Goal: Communication & Community: Share content

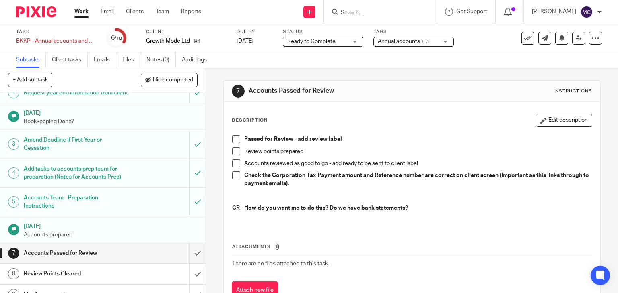
scroll to position [8, 0]
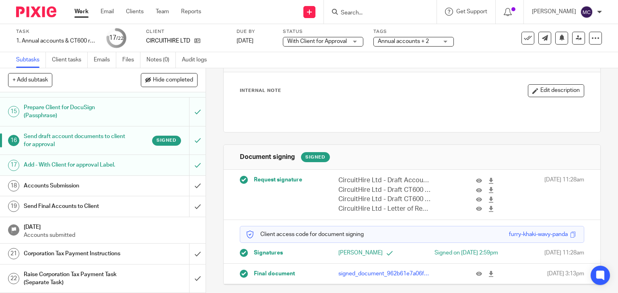
scroll to position [45, 0]
click at [366, 12] on input "Search" at bounding box center [376, 13] width 72 height 7
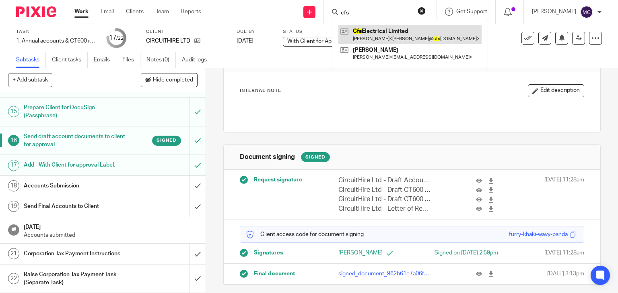
type input "cfs"
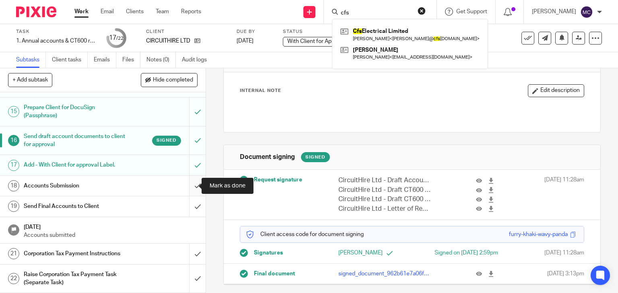
click at [191, 183] on input "submit" at bounding box center [102, 186] width 205 height 20
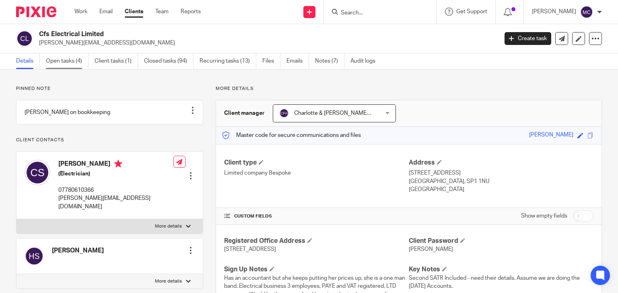
drag, startPoint x: 0, startPoint y: 0, endPoint x: 70, endPoint y: 62, distance: 92.8
click at [70, 62] on link "Open tasks (4)" at bounding box center [67, 61] width 43 height 16
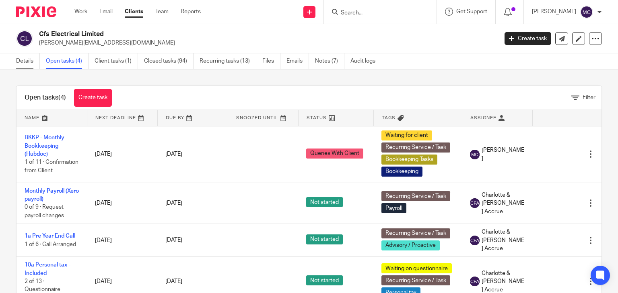
click at [37, 60] on link "Details" at bounding box center [28, 61] width 24 height 16
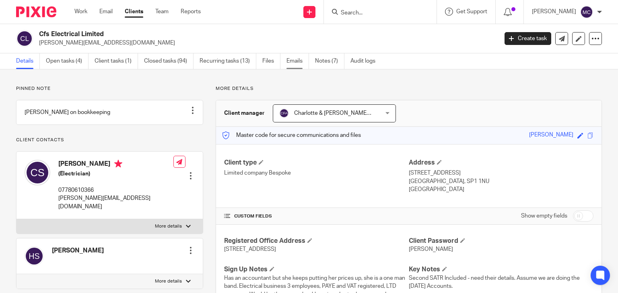
click at [293, 62] on link "Emails" at bounding box center [297, 61] width 23 height 16
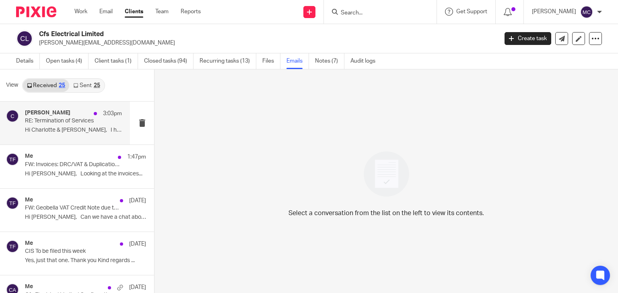
click at [66, 131] on p "Hi Charlotte & Finn, I have..." at bounding box center [73, 130] width 97 height 7
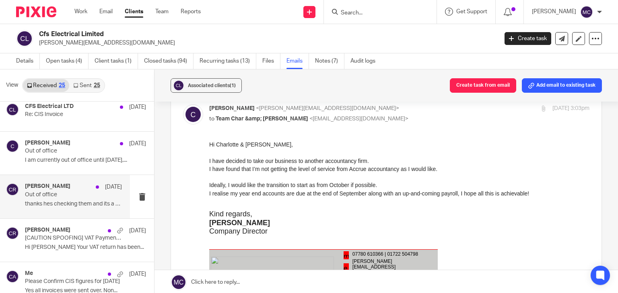
scroll to position [643, 0]
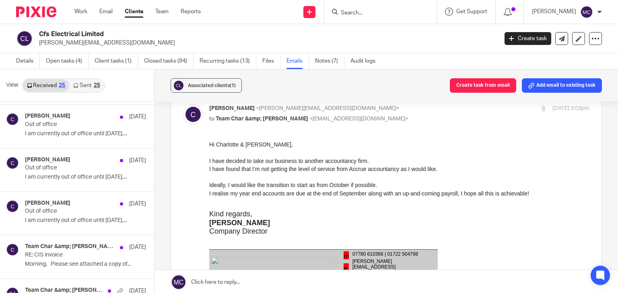
click at [82, 88] on link "Sent 25" at bounding box center [86, 85] width 35 height 13
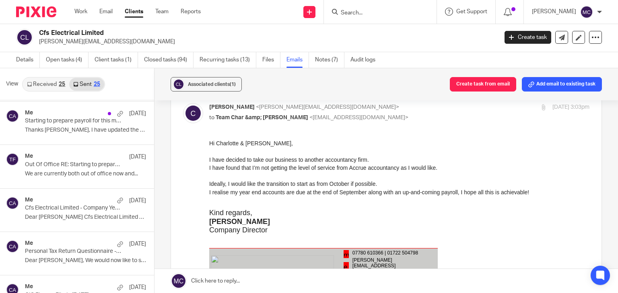
scroll to position [482, 0]
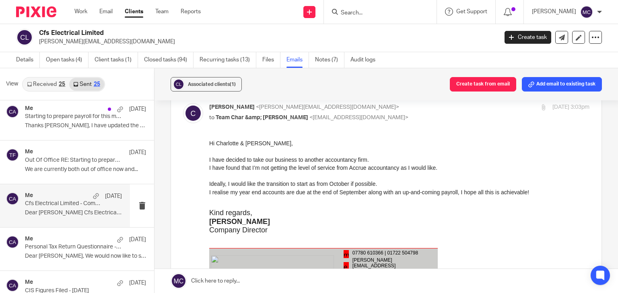
click at [57, 211] on p "Dear Clint Cfs Electrical Limited Your..." at bounding box center [73, 213] width 97 height 7
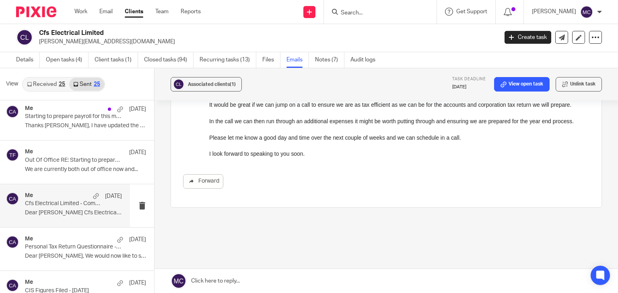
scroll to position [146, 0]
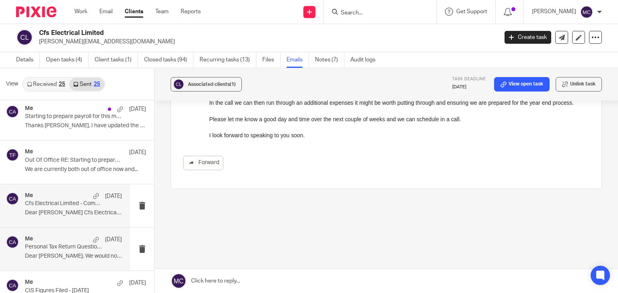
click at [35, 238] on div "Me 13 Aug" at bounding box center [73, 240] width 97 height 8
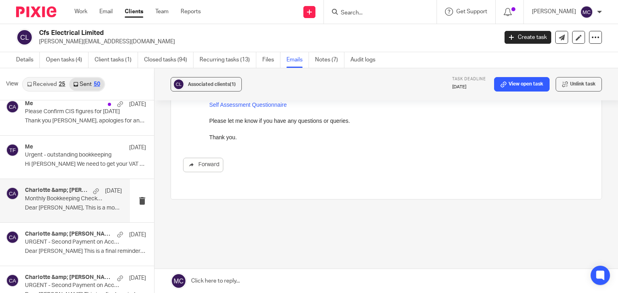
scroll to position [925, 0]
click at [51, 209] on div "Charlotte &amp; Finn Accrue 1 Aug Monthly Bookkeeping Checklist Dear Clint, Thi…" at bounding box center [73, 199] width 97 height 27
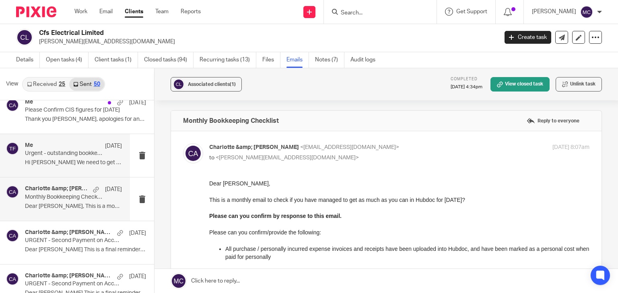
scroll to position [0, 0]
click at [58, 160] on p "Hi Clint We need to get your VAT finalised..." at bounding box center [73, 163] width 97 height 7
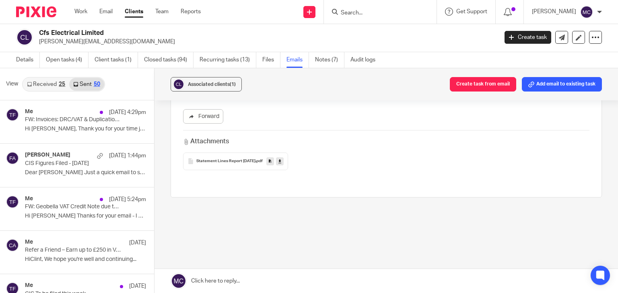
click at [55, 82] on link "Received 25" at bounding box center [46, 84] width 46 height 13
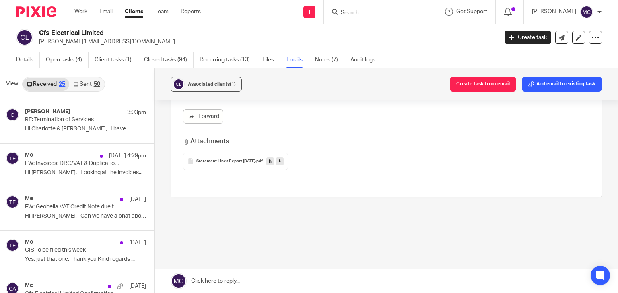
click at [80, 89] on link "Sent 50" at bounding box center [86, 84] width 35 height 13
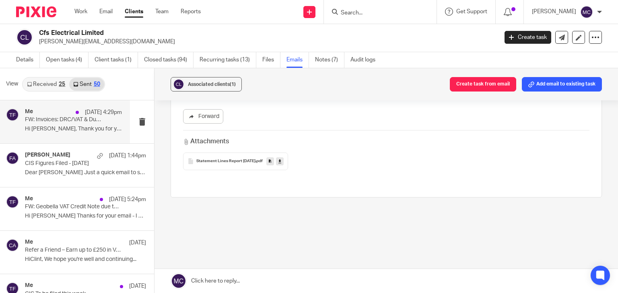
click at [67, 124] on div "Me 17 Sep 4:29pm FW: Invoices: DRC/VAT & Duplication Correction Hi Clint, Thank…" at bounding box center [73, 122] width 97 height 27
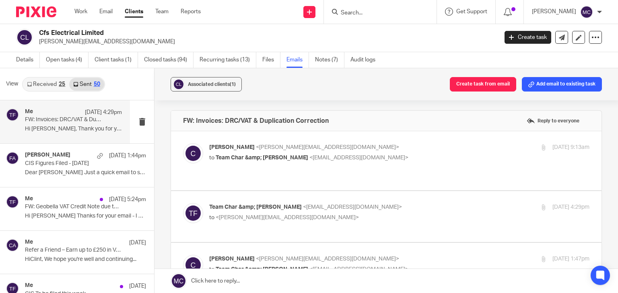
click at [379, 156] on p "to Team Char &amp; Finn <team@accrueaccounting.co.uk>" at bounding box center [335, 158] width 253 height 8
checkbox input "true"
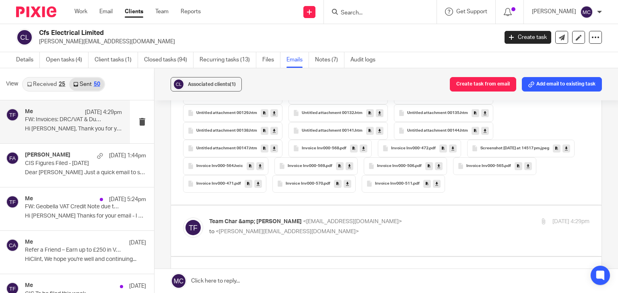
scroll to position [603, 0]
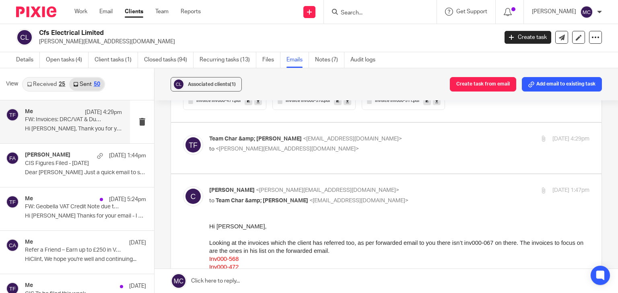
click at [373, 142] on p "Team Char &amp; Finn <team@accrueaccounting.co.uk>" at bounding box center [335, 139] width 253 height 8
checkbox input "true"
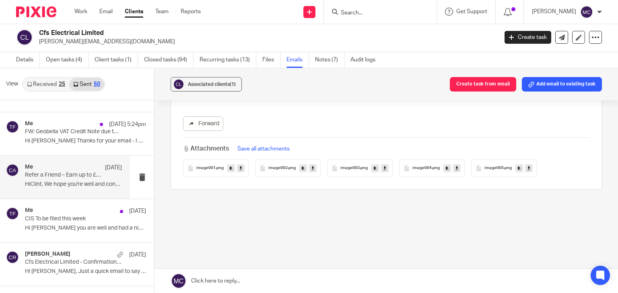
scroll to position [80, 0]
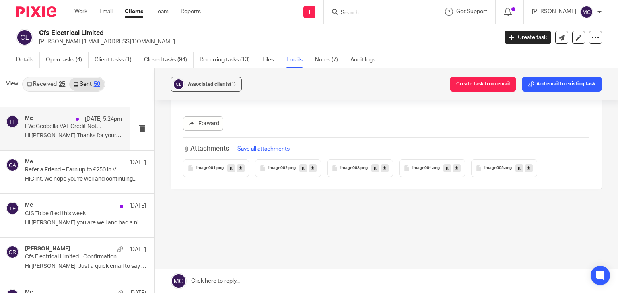
click at [64, 135] on p "Hi Clint Thanks for your email - I will..." at bounding box center [73, 136] width 97 height 7
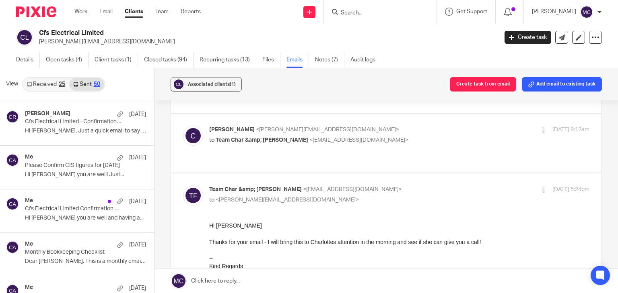
scroll to position [322, 0]
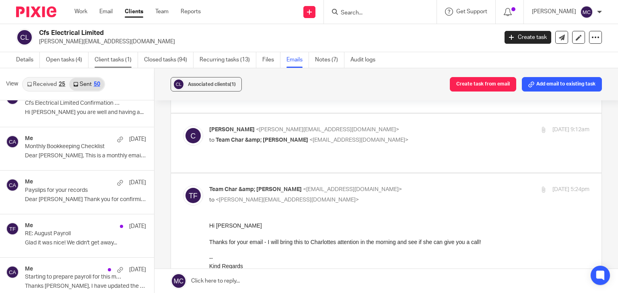
click at [109, 63] on link "Client tasks (1)" at bounding box center [115, 60] width 43 height 16
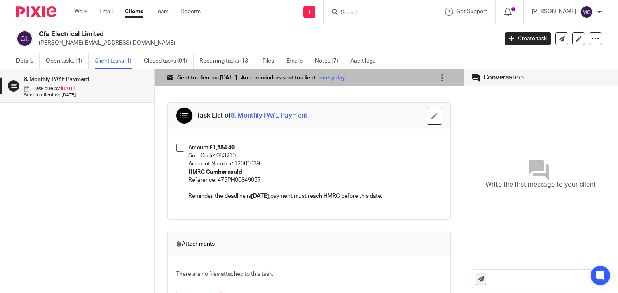
click at [79, 60] on link "Open tasks (4)" at bounding box center [67, 61] width 43 height 16
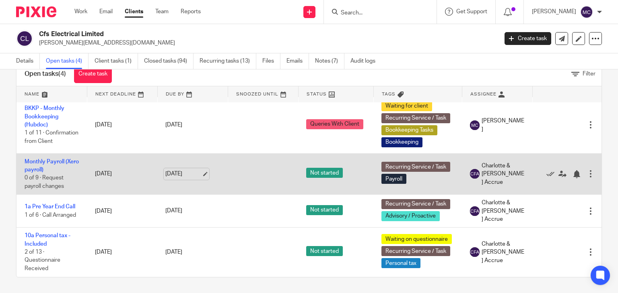
scroll to position [13, 0]
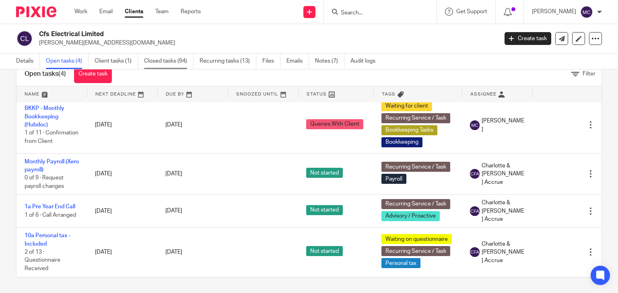
click at [152, 62] on link "Closed tasks (94)" at bounding box center [168, 61] width 49 height 16
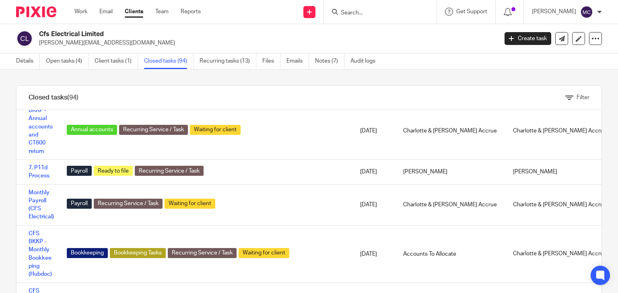
scroll to position [603, 0]
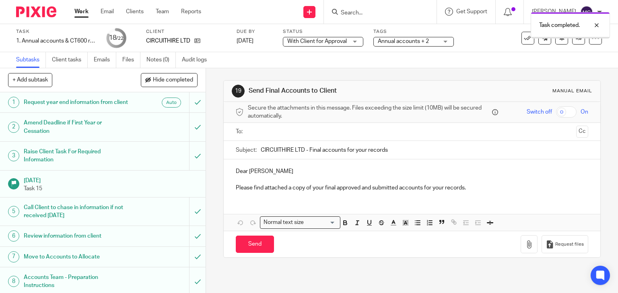
click at [238, 169] on p "Dear Sam" at bounding box center [412, 172] width 353 height 8
click at [252, 176] on p at bounding box center [412, 180] width 353 height 8
click at [263, 165] on div "Hi Sam Please find attached a copy of your final approved and submitted account…" at bounding box center [412, 179] width 377 height 39
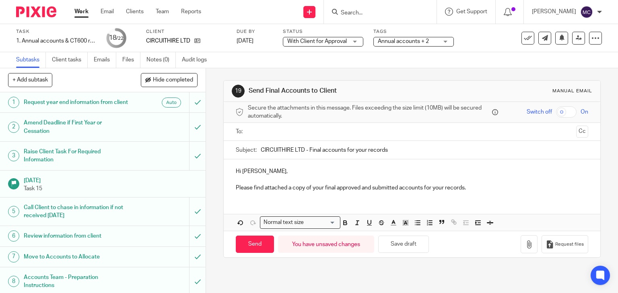
click at [301, 132] on input "text" at bounding box center [411, 131] width 322 height 9
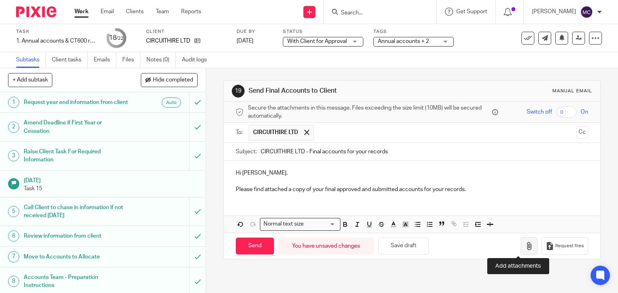
click at [521, 250] on button "button" at bounding box center [528, 247] width 17 height 18
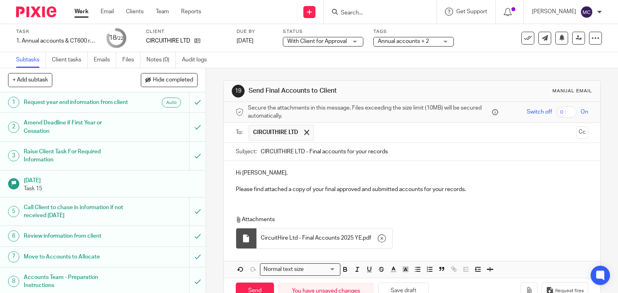
scroll to position [23, 0]
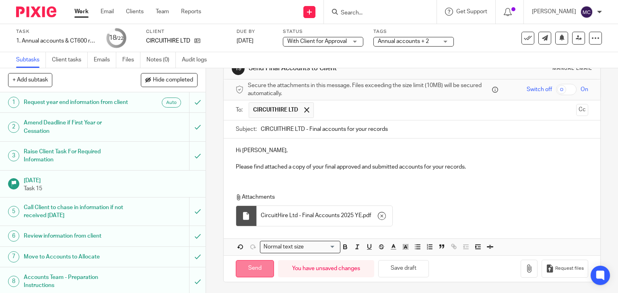
click at [246, 267] on input "Send" at bounding box center [255, 269] width 38 height 17
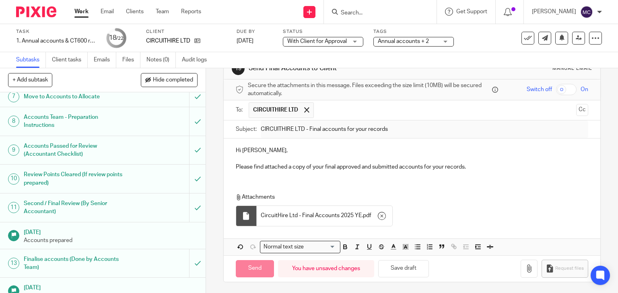
scroll to position [161, 0]
type input "Sent"
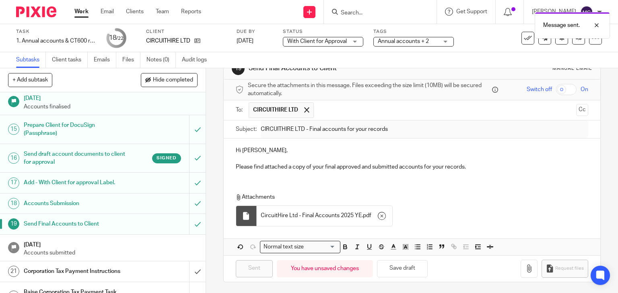
scroll to position [375, 0]
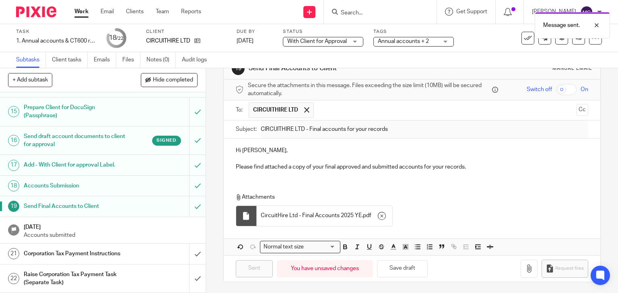
click at [95, 255] on h1 "Corporation Tax Payment Instructions" at bounding box center [76, 254] width 105 height 12
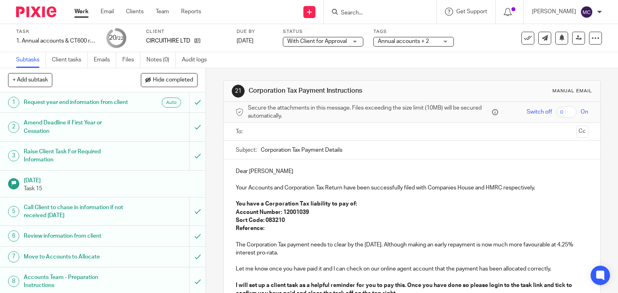
click at [534, 187] on p "Your Accounts and Corporation Tax Return have been successfully filed with Comp…" at bounding box center [412, 188] width 353 height 8
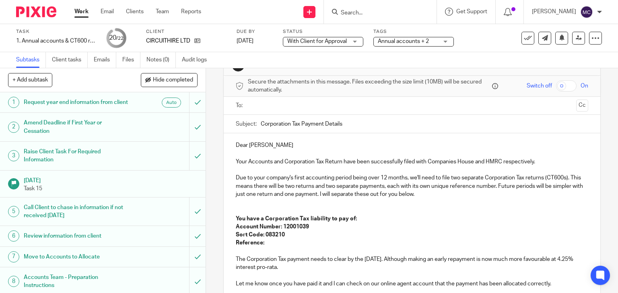
scroll to position [40, 0]
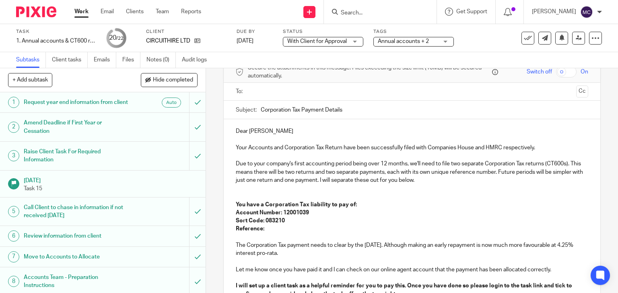
click at [267, 201] on p "You have a Corporation Tax liability to pay of:" at bounding box center [412, 205] width 353 height 8
click at [265, 201] on p "You have a Corporation Tax liability to pay of:" at bounding box center [412, 205] width 353 height 8
click at [264, 202] on strong "You have a Corporation Tax liability to pay of:" at bounding box center [296, 205] width 121 height 6
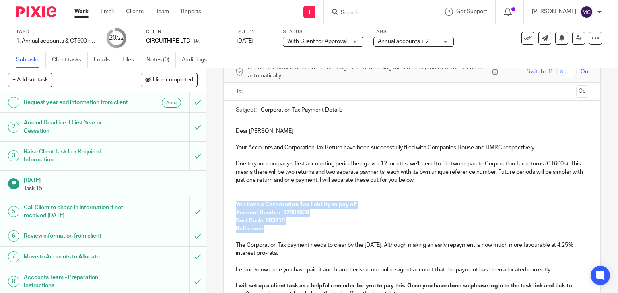
drag, startPoint x: 233, startPoint y: 202, endPoint x: 287, endPoint y: 226, distance: 59.4
click at [287, 226] on div "Dear Sam Your Accounts and Corporation Tax Return have been successfully filed …" at bounding box center [412, 228] width 377 height 218
copy div "You have a Corporation Tax liability to pay of: Account Number: 12001039 Sort C…"
click at [289, 229] on p "Reference:" at bounding box center [412, 229] width 353 height 8
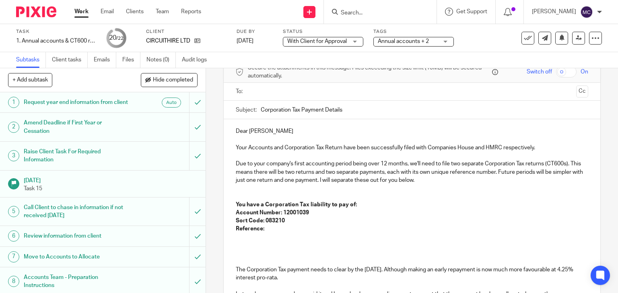
paste div
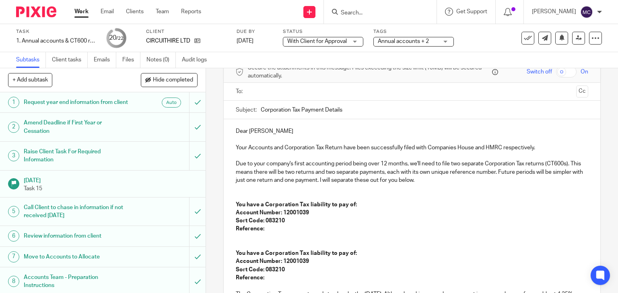
click at [256, 199] on p at bounding box center [412, 197] width 353 height 8
click at [340, 199] on p "Relating to the period 09/07/2024-31/0" at bounding box center [412, 197] width 353 height 8
drag, startPoint x: 341, startPoint y: 197, endPoint x: 322, endPoint y: 196, distance: 19.3
click at [322, 196] on p "Relating to the period 09/07/2024-31/0" at bounding box center [412, 197] width 353 height 8
click at [319, 197] on p "Relating to the period 09/07/2024-08/07/2025" at bounding box center [412, 197] width 353 height 8
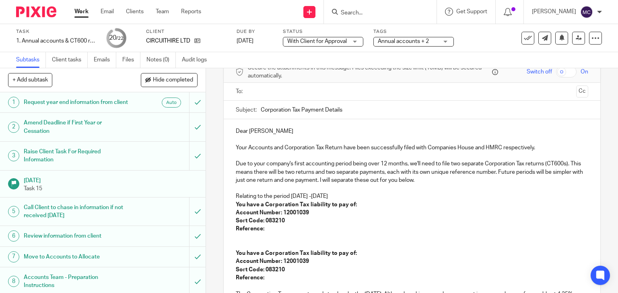
click at [323, 197] on p "Relating to the period 09/07/2024 -08/07/2025" at bounding box center [412, 197] width 353 height 8
click at [331, 196] on p "Relating to the period 09/07/2024 - 08/07/2025" at bounding box center [412, 197] width 353 height 8
click at [331, 195] on p "Relating to the period 09/07/2024 - 08/07/2025" at bounding box center [412, 197] width 353 height 8
click at [326, 211] on p "Account Number: 12001039" at bounding box center [412, 213] width 353 height 8
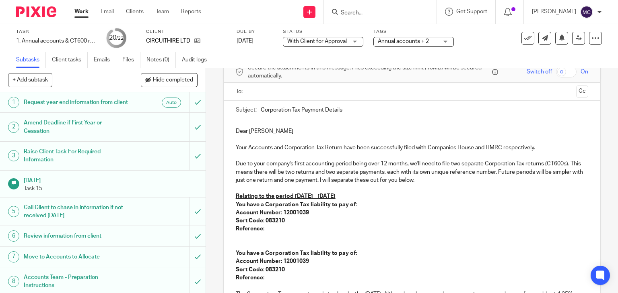
click at [373, 203] on p "You have a Corporation Tax liability to pay of:" at bounding box center [412, 205] width 353 height 8
click at [375, 205] on p "You have a Corporation Tax liability to pay of: £13,904.56" at bounding box center [412, 205] width 353 height 8
click at [407, 209] on p "Account Number: 12001039" at bounding box center [412, 213] width 353 height 8
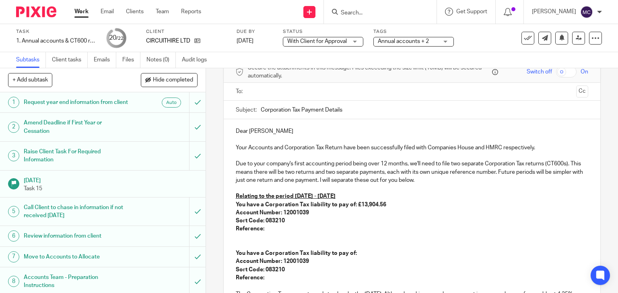
click at [334, 218] on p "Sort Code: 083210" at bounding box center [412, 221] width 353 height 8
click at [259, 197] on u "Relating to the period 09/07/2024 - 08/07/2025" at bounding box center [286, 197] width 100 height 6
copy u "Relating to the period 09/07/2024 - 08/07/2025"
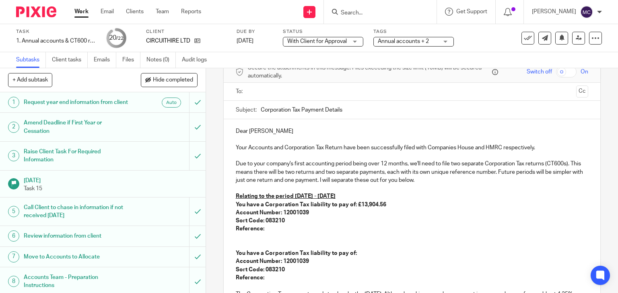
click at [250, 250] on p "You have a Corporation Tax liability to pay of:" at bounding box center [412, 254] width 353 height 8
click at [250, 248] on p at bounding box center [412, 246] width 353 height 8
click at [321, 244] on u "Relating to the period 09/07/2024 - 08/07/2025" at bounding box center [286, 246] width 100 height 6
drag, startPoint x: 333, startPoint y: 246, endPoint x: 326, endPoint y: 246, distance: 6.9
click at [326, 246] on u "Relating to the period 09/07/2025 - 08/07/2025" at bounding box center [286, 246] width 100 height 6
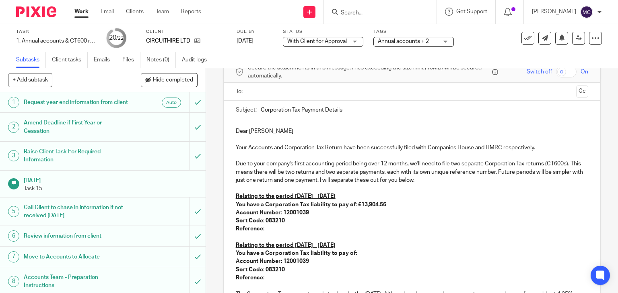
click at [382, 239] on p at bounding box center [412, 238] width 353 height 8
click at [399, 250] on p "You have a Corporation Tax liability to pay of:" at bounding box center [412, 254] width 353 height 8
click at [362, 254] on p "You have a Corporation Tax liability to pay of: £876.17" at bounding box center [412, 254] width 353 height 8
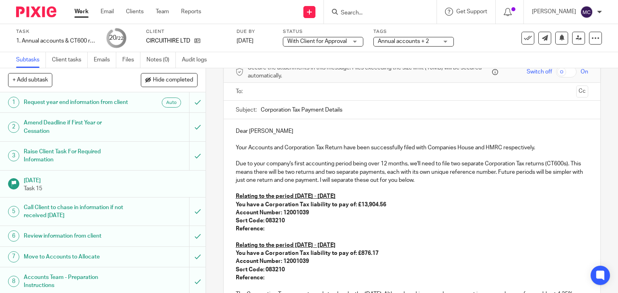
click at [381, 256] on p "You have a Corporation Tax liability to pay of: £876.17" at bounding box center [412, 254] width 353 height 8
click at [355, 232] on p "Reference:" at bounding box center [412, 229] width 353 height 8
click at [306, 231] on p "Reference: 3875815020A00101A" at bounding box center [412, 229] width 353 height 8
click at [285, 275] on p "Reference:" at bounding box center [412, 278] width 353 height 8
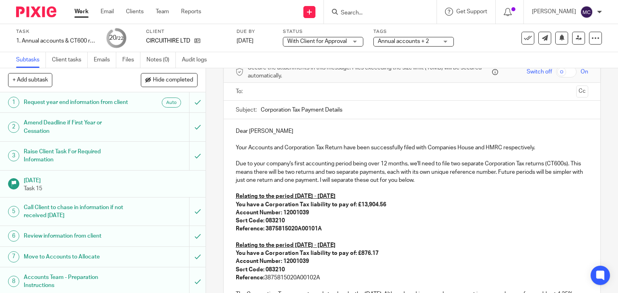
click at [288, 275] on p "Reference: 3875815020A00102A" at bounding box center [412, 278] width 353 height 8
click at [394, 253] on p "You have a Corporation Tax liability to pay of: £876.17" at bounding box center [412, 254] width 353 height 8
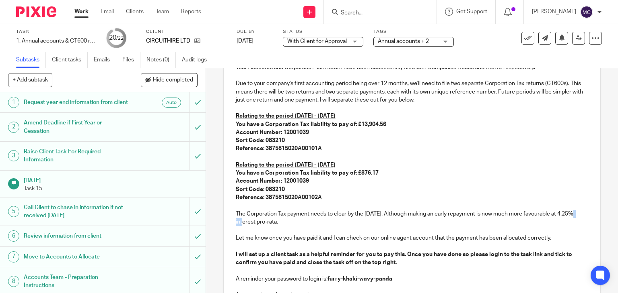
drag, startPoint x: 244, startPoint y: 223, endPoint x: 234, endPoint y: 225, distance: 10.2
click at [236, 225] on p "The Corporation Tax payment needs to clear by the 30 Apr 2026. Although making …" at bounding box center [412, 218] width 353 height 16
click at [423, 232] on p at bounding box center [412, 230] width 353 height 8
drag, startPoint x: 396, startPoint y: 266, endPoint x: 391, endPoint y: 266, distance: 4.8
click at [392, 266] on div "Dear Sam Your Accounts and Corporation Tax Return have been successfully filed …" at bounding box center [412, 172] width 377 height 267
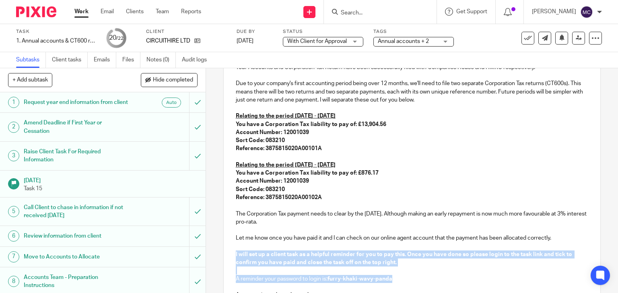
drag, startPoint x: 404, startPoint y: 282, endPoint x: 227, endPoint y: 252, distance: 180.2
click at [227, 252] on div "Dear Sam Your Accounts and Corporation Tax Return have been successfully filed …" at bounding box center [412, 172] width 377 height 267
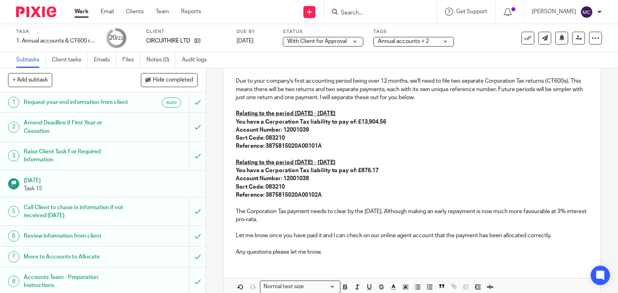
scroll to position [2, 0]
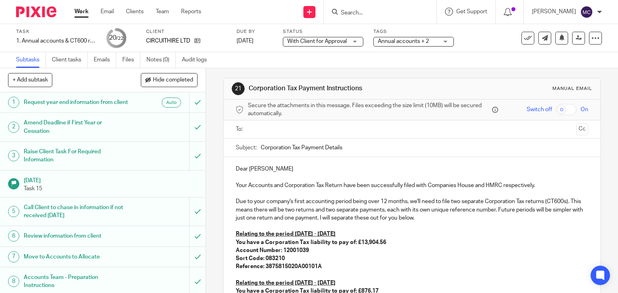
click at [241, 169] on p "Dear Sam" at bounding box center [412, 169] width 353 height 8
click at [275, 163] on div "Hi Sam Your Accounts and Corporation Tax Return have been successfully filed wi…" at bounding box center [412, 270] width 377 height 226
click at [258, 118] on div "Secure the attachments in this message. Files exceeding the size limit (10MB) w…" at bounding box center [412, 110] width 377 height 21
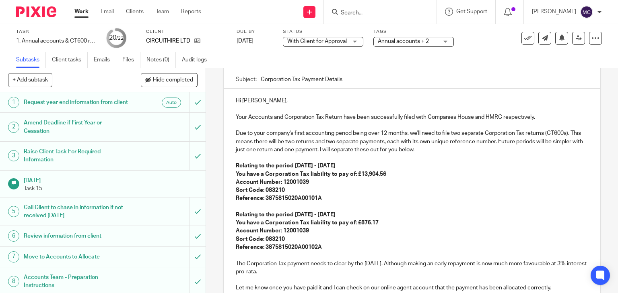
scroll to position [83, 0]
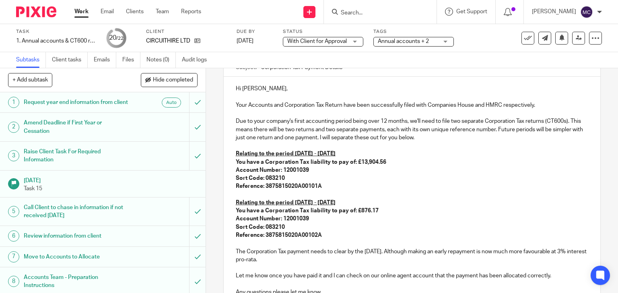
click at [333, 233] on p "Reference: 3875815020A00102A" at bounding box center [412, 236] width 353 height 8
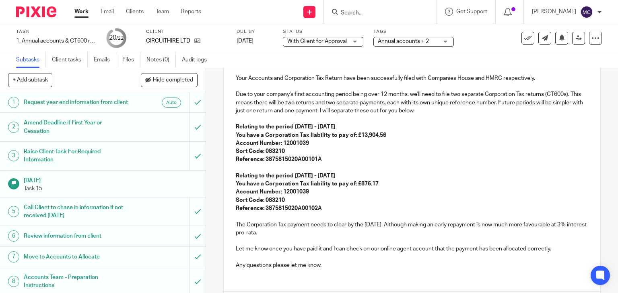
scroll to position [123, 0]
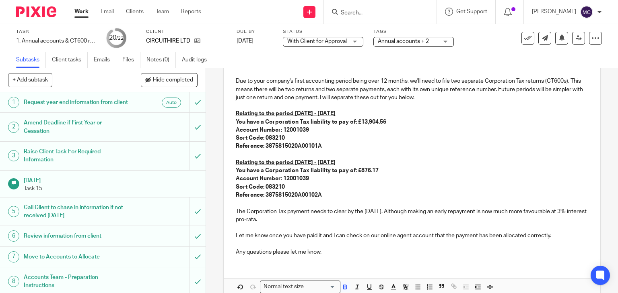
click at [342, 254] on p "Any questions please let me know." at bounding box center [412, 252] width 353 height 8
click at [560, 237] on p "Let me know once you have paid it and I can check on our online agent account t…" at bounding box center [412, 236] width 353 height 8
click at [299, 218] on p "The Corporation Tax payment needs to clear by the 30 Apr 2026. Although making …" at bounding box center [412, 216] width 353 height 16
click at [574, 209] on p "The Corporation Tax payment needs to clear by the 30 Apr 2026. Although making …" at bounding box center [412, 216] width 353 height 16
click at [339, 197] on p "Reference: 3875815020A00102A" at bounding box center [412, 195] width 353 height 8
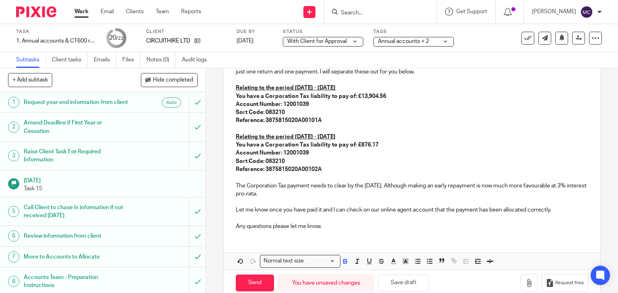
scroll to position [163, 0]
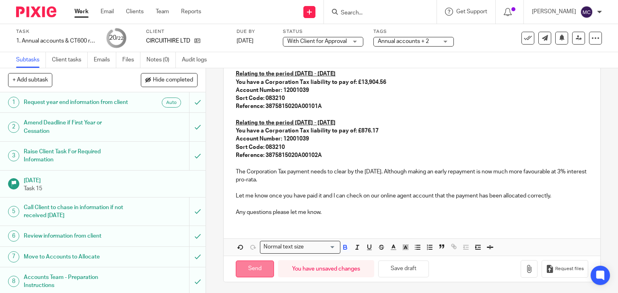
click at [247, 266] on input "Send" at bounding box center [255, 269] width 38 height 17
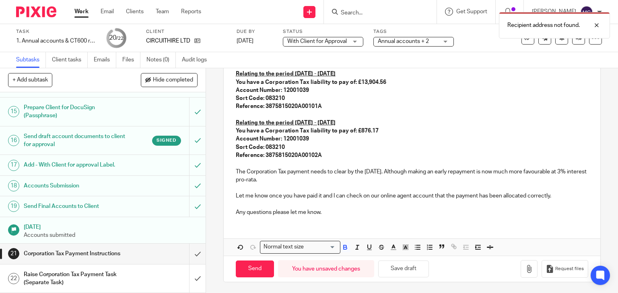
scroll to position [2, 0]
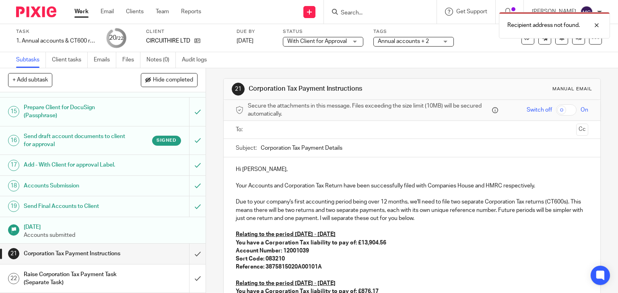
click at [286, 129] on input "text" at bounding box center [411, 129] width 322 height 9
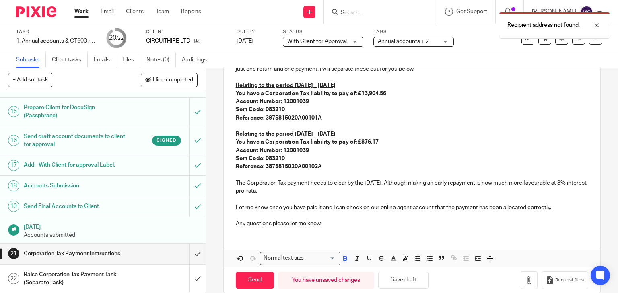
scroll to position [161, 0]
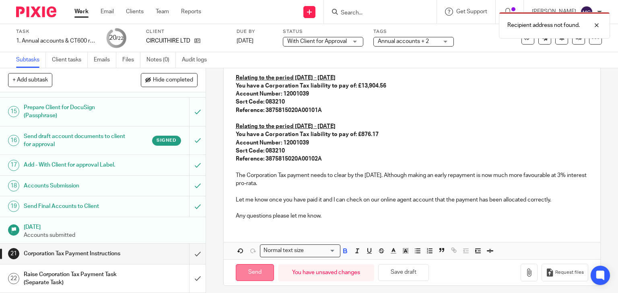
click at [250, 272] on input "Send" at bounding box center [255, 273] width 38 height 17
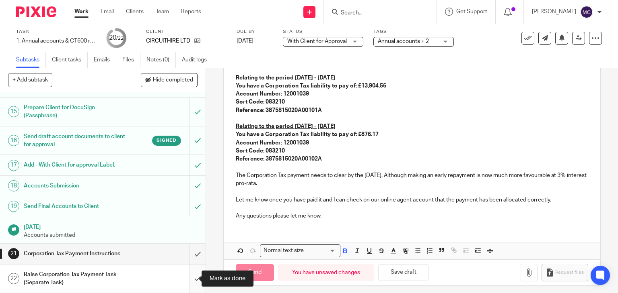
type input "Sent"
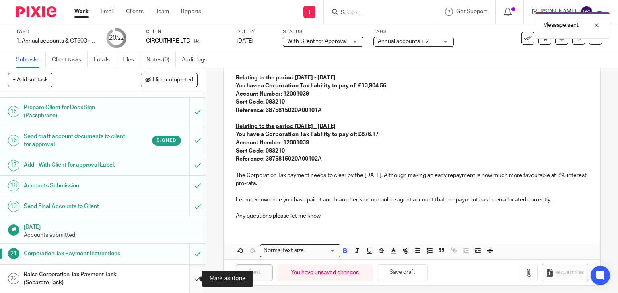
click at [185, 283] on input "submit" at bounding box center [102, 279] width 205 height 29
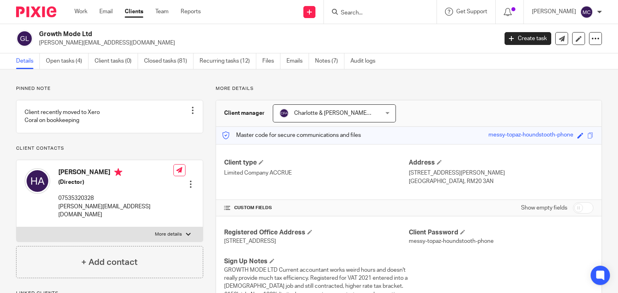
scroll to position [724, 0]
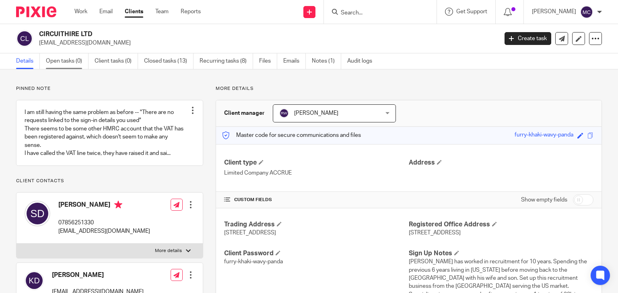
click at [70, 63] on link "Open tasks (0)" at bounding box center [67, 61] width 43 height 16
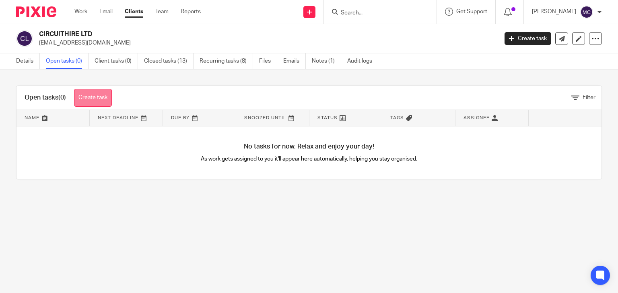
click at [100, 107] on div "Open tasks (0) Create task" at bounding box center [67, 98] width 103 height 24
click at [105, 102] on link "Create task" at bounding box center [93, 98] width 38 height 18
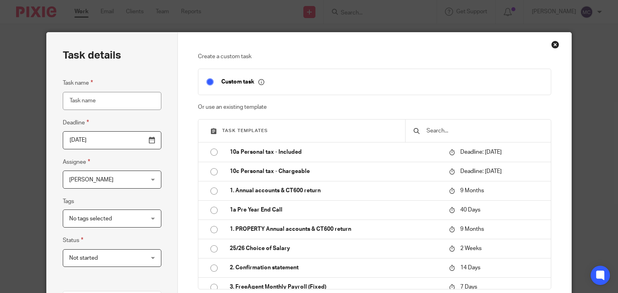
click at [119, 132] on body "Work Email Clients Team Reports Work Email Clients Team Reports Settings Send n…" at bounding box center [309, 146] width 618 height 293
click at [117, 141] on input "[DATE]" at bounding box center [112, 140] width 98 height 18
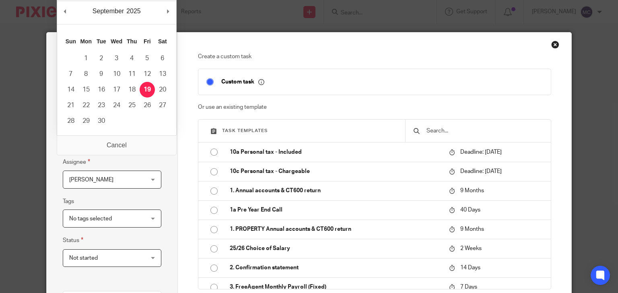
click at [71, 9] on div "September January February March April May June July August September October N…" at bounding box center [116, 12] width 119 height 23
click at [175, 12] on div "July January February March April May June July August September October Novemb…" at bounding box center [116, 12] width 119 height 23
type input "2026-04-30"
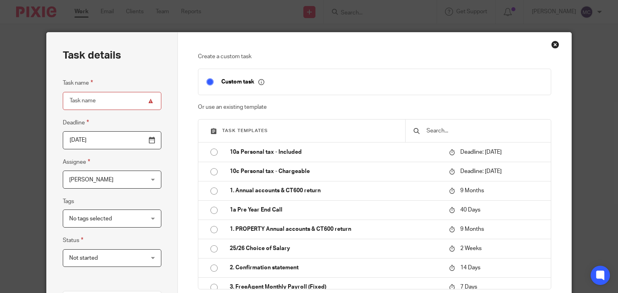
click at [443, 131] on input "text" at bounding box center [483, 131] width 117 height 9
type input "v"
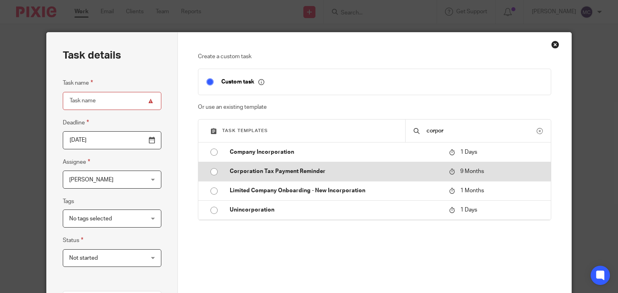
type input "corpor"
click at [306, 172] on p "Corporation Tax Payment Reminder" at bounding box center [335, 172] width 211 height 8
type input "2026-06-19"
type input "Corporation Tax Payment Reminder"
checkbox input "false"
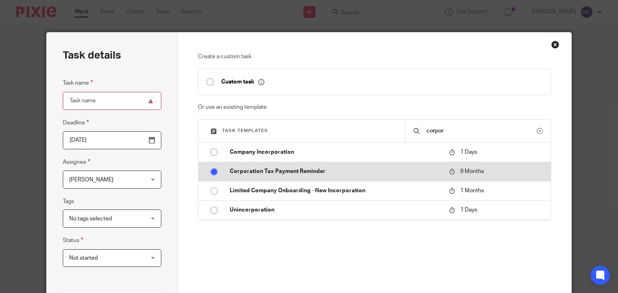
radio input "true"
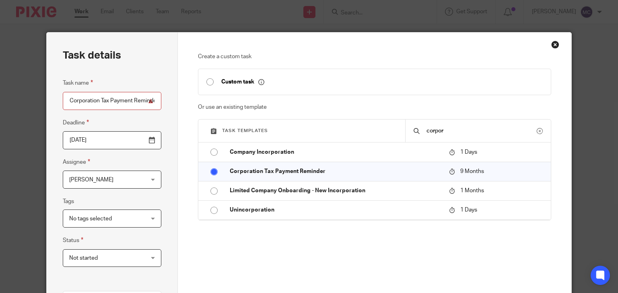
click at [101, 143] on input "2026-06-19" at bounding box center [112, 140] width 98 height 18
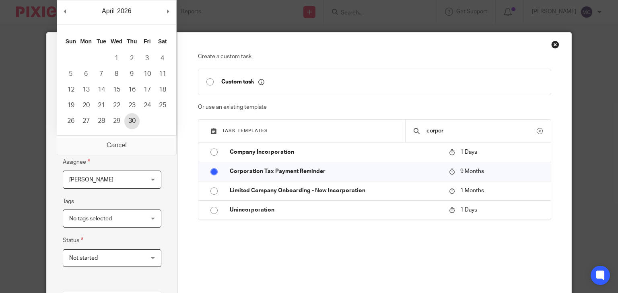
type input "2026-04-30"
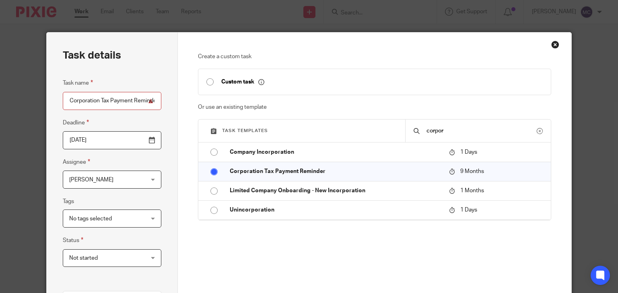
click at [110, 174] on span "[PERSON_NAME]" at bounding box center [105, 179] width 73 height 17
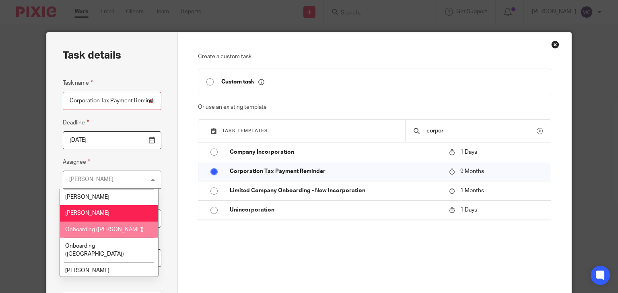
scroll to position [126, 0]
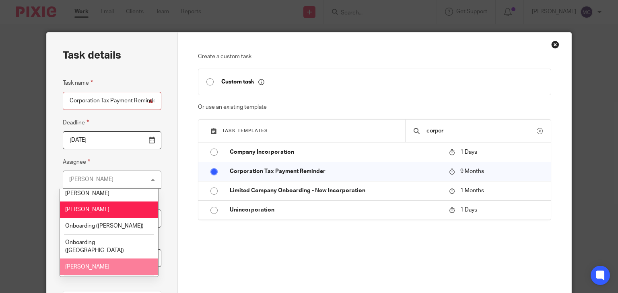
drag, startPoint x: 92, startPoint y: 252, endPoint x: 98, endPoint y: 250, distance: 5.9
click at [92, 265] on span "Ricky Whitfield" at bounding box center [87, 268] width 44 height 6
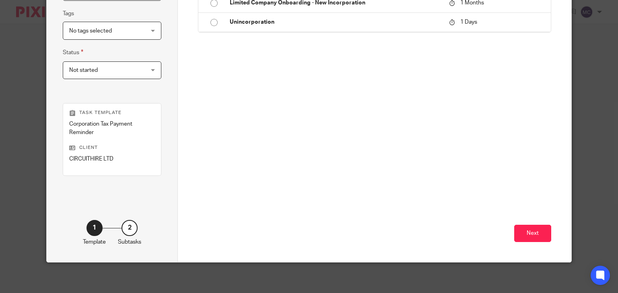
scroll to position [189, 0]
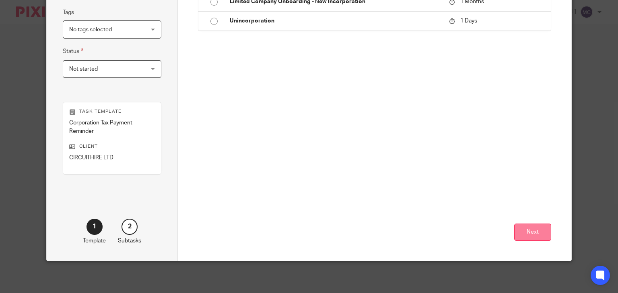
click at [514, 230] on button "Next" at bounding box center [532, 232] width 37 height 17
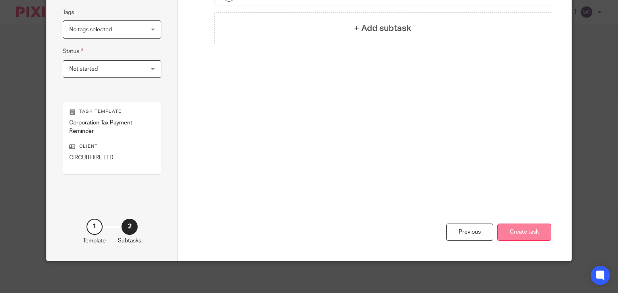
click at [523, 231] on button "Create task" at bounding box center [524, 232] width 54 height 17
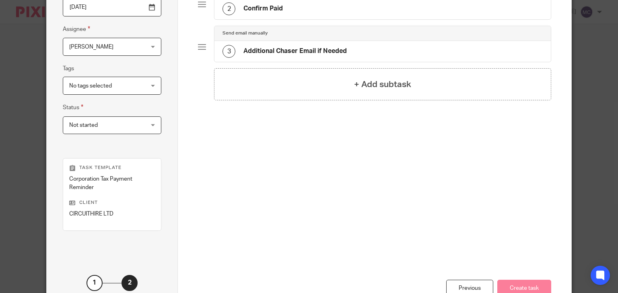
scroll to position [29, 0]
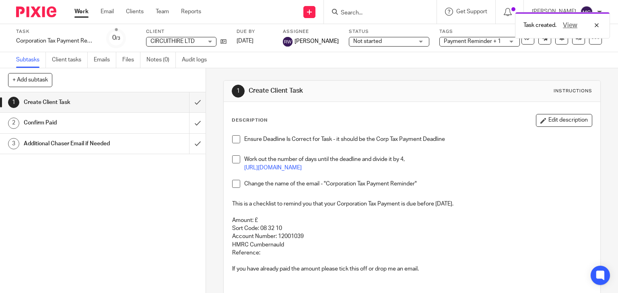
click at [373, 38] on div "Task created. View" at bounding box center [459, 23] width 301 height 31
click at [373, 45] on div "Not started Not started" at bounding box center [389, 42] width 80 height 10
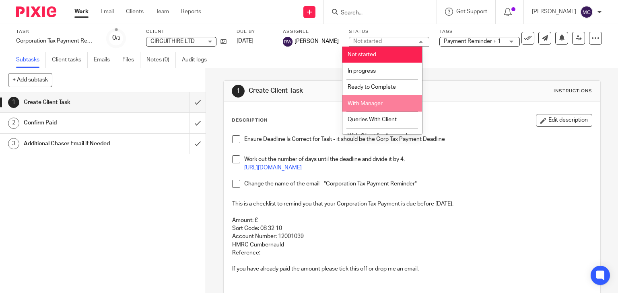
click at [458, 94] on div "1 Create Client Task Instructions" at bounding box center [412, 91] width 361 height 13
